Goal: Check status: Check status

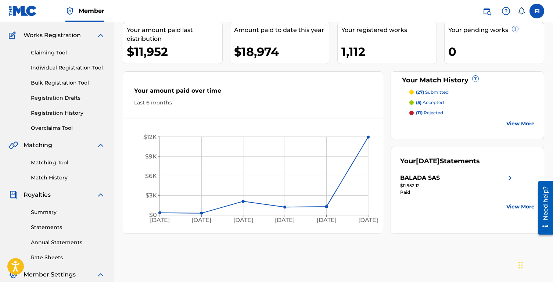
click at [371, 137] on icon "[DATE] Apr '[DATE] Jun '[DATE] Aug '25 $0 $3K $6K $9K $12K" at bounding box center [253, 178] width 260 height 104
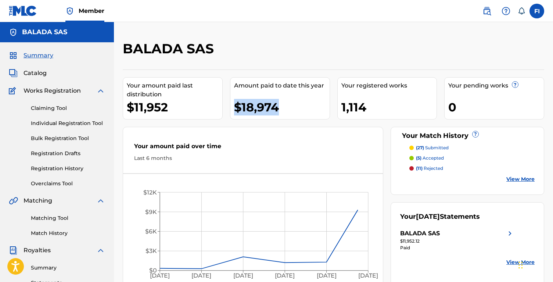
drag, startPoint x: 234, startPoint y: 108, endPoint x: 345, endPoint y: 108, distance: 111.4
click at [345, 108] on div "Your amount paid last distribution $11,952 Amount paid to date this year $18,97…" at bounding box center [334, 180] width 422 height 220
click at [345, 108] on div "1,114" at bounding box center [390, 107] width 96 height 17
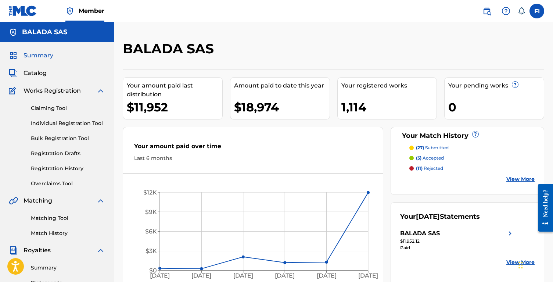
drag, startPoint x: 381, startPoint y: 112, endPoint x: 306, endPoint y: 111, distance: 75.0
click at [343, 112] on div "1,114" at bounding box center [390, 107] width 96 height 17
click at [293, 111] on div "$18,974" at bounding box center [282, 107] width 96 height 17
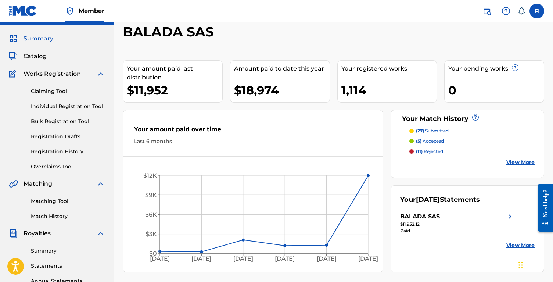
scroll to position [44, 0]
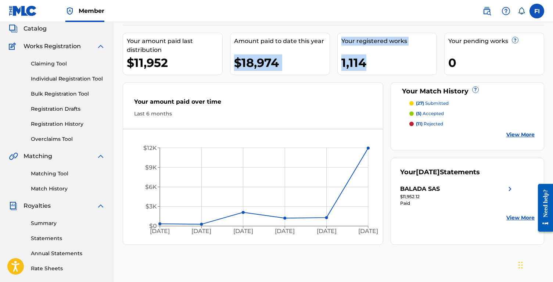
drag, startPoint x: 382, startPoint y: 58, endPoint x: 228, endPoint y: 58, distance: 153.7
click at [229, 58] on div "Your amount paid last distribution $11,952 Amount paid to date this year $18,97…" at bounding box center [334, 135] width 422 height 220
click at [228, 58] on div "Your amount paid last distribution $11,952 Amount paid to date this year $18,97…" at bounding box center [334, 135] width 422 height 220
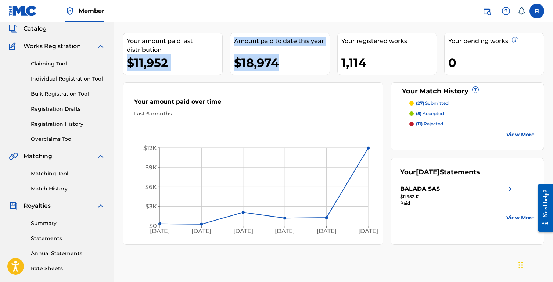
drag, startPoint x: 124, startPoint y: 64, endPoint x: 353, endPoint y: 64, distance: 228.7
click at [348, 64] on div "Your amount paid last distribution $11,952 Amount paid to date this year $18,97…" at bounding box center [334, 135] width 422 height 220
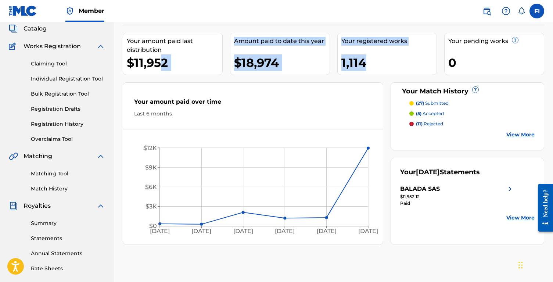
drag, startPoint x: 421, startPoint y: 71, endPoint x: 145, endPoint y: 69, distance: 276.9
click at [155, 69] on div "Your amount paid last distribution $11,952 Amount paid to date this year $18,97…" at bounding box center [334, 135] width 422 height 220
drag, startPoint x: 114, startPoint y: 70, endPoint x: 467, endPoint y: 57, distance: 353.2
click at [464, 57] on div "BALADA SAS Your amount paid last distribution $11,952 Amount paid to date this …" at bounding box center [333, 186] width 439 height 380
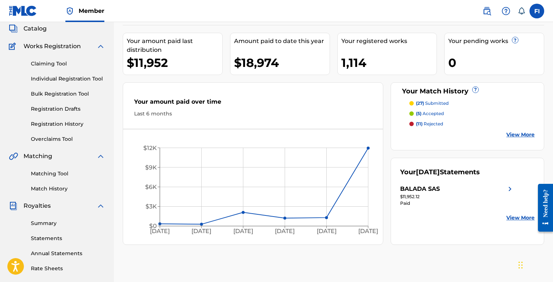
click at [528, 70] on div "0" at bounding box center [497, 62] width 96 height 17
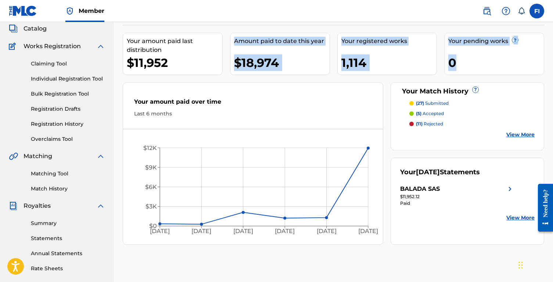
drag, startPoint x: 542, startPoint y: 66, endPoint x: 157, endPoint y: 75, distance: 385.9
click at [160, 75] on div "Your amount paid last distribution $11,952 Amount paid to date this year $18,97…" at bounding box center [334, 135] width 422 height 220
drag, startPoint x: 121, startPoint y: 72, endPoint x: 459, endPoint y: 72, distance: 337.6
click at [456, 72] on div "BALADA SAS Your amount paid last distribution $11,952 Amount paid to date this …" at bounding box center [333, 186] width 439 height 380
click at [459, 72] on div "Your pending works ? 0" at bounding box center [495, 54] width 100 height 42
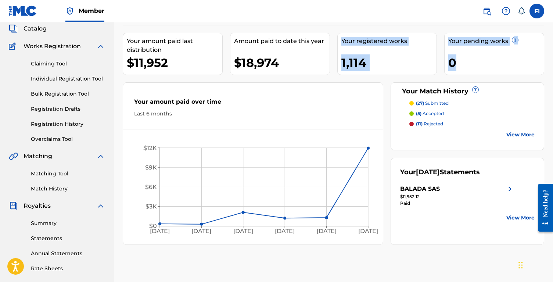
drag, startPoint x: 494, startPoint y: 62, endPoint x: 197, endPoint y: 61, distance: 296.4
click at [205, 61] on div "Your amount paid last distribution $11,952 Amount paid to date this year $18,97…" at bounding box center [334, 135] width 422 height 220
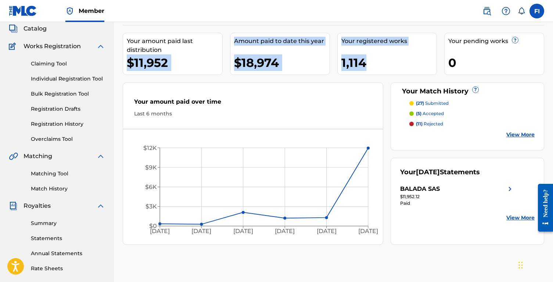
drag, startPoint x: 124, startPoint y: 64, endPoint x: 456, endPoint y: 62, distance: 331.7
click at [437, 64] on div "Your amount paid last distribution $11,952 Amount paid to date this year $18,97…" at bounding box center [334, 135] width 422 height 220
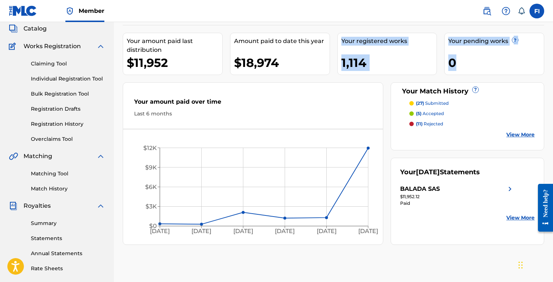
drag, startPoint x: 460, startPoint y: 63, endPoint x: 253, endPoint y: 64, distance: 207.0
click at [256, 63] on div "Your amount paid last distribution $11,952 Amount paid to date this year $18,97…" at bounding box center [334, 135] width 422 height 220
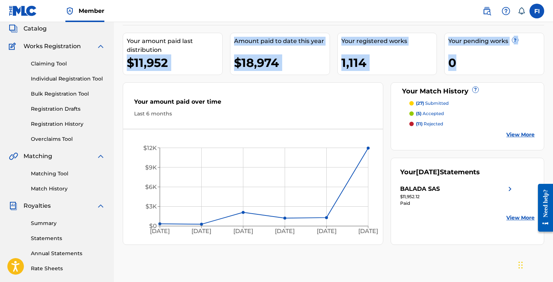
drag, startPoint x: 122, startPoint y: 67, endPoint x: 480, endPoint y: 59, distance: 358.6
click at [480, 59] on div "BALADA SAS Your amount paid last distribution $11,952 Amount paid to date this …" at bounding box center [333, 186] width 439 height 380
drag, startPoint x: 520, startPoint y: 54, endPoint x: 206, endPoint y: 58, distance: 314.1
click at [206, 58] on div "Your amount paid last distribution $11,952 Amount paid to date this year $18,97…" at bounding box center [334, 135] width 422 height 220
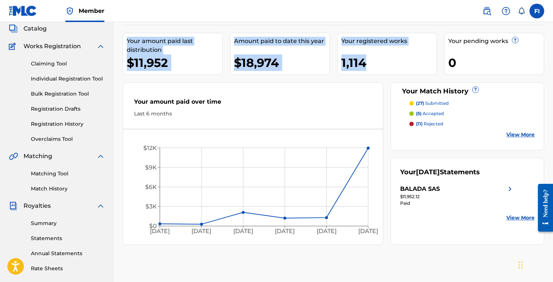
drag, startPoint x: 123, startPoint y: 43, endPoint x: 391, endPoint y: 60, distance: 268.2
click at [391, 60] on div "Your amount paid last distribution $11,952 Amount paid to date this year $18,97…" at bounding box center [334, 135] width 422 height 220
click at [476, 58] on div "0" at bounding box center [497, 62] width 96 height 17
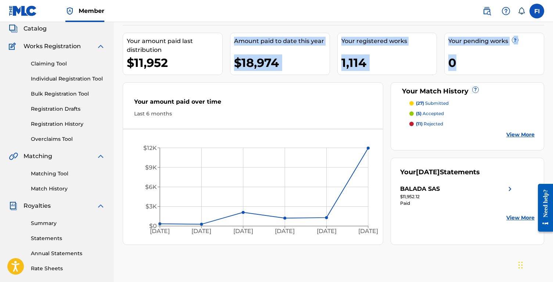
drag, startPoint x: 481, startPoint y: 61, endPoint x: 177, endPoint y: 55, distance: 303.8
click at [195, 55] on div "Your amount paid last distribution $11,952 Amount paid to date this year $18,97…" at bounding box center [334, 135] width 422 height 220
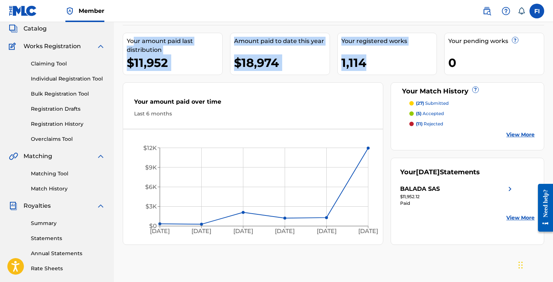
drag, startPoint x: 133, startPoint y: 44, endPoint x: 415, endPoint y: 55, distance: 281.9
click at [410, 55] on div "Your amount paid last distribution $11,952 Amount paid to date this year $18,97…" at bounding box center [334, 135] width 422 height 220
drag, startPoint x: 497, startPoint y: 61, endPoint x: 162, endPoint y: 28, distance: 336.6
click at [183, 35] on div "Your amount paid last distribution $11,952 Amount paid to date this year $18,97…" at bounding box center [334, 135] width 422 height 220
